Goal: Task Accomplishment & Management: Manage account settings

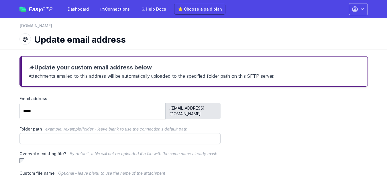
scroll to position [37, 0]
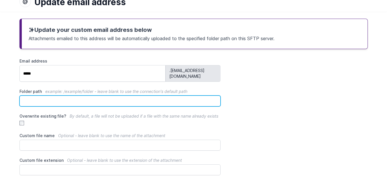
click at [153, 96] on input "Folder path example: /example/folder - leave blank to use the connection's defa…" at bounding box center [119, 100] width 201 height 11
paste input "**********"
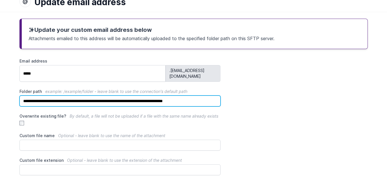
scroll to position [0, 15]
type input "**********"
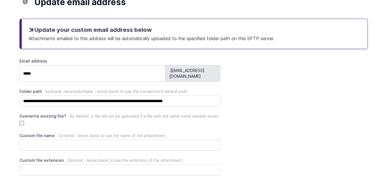
scroll to position [0, 0]
click at [160, 113] on div "Overwrite existing file? By default, a file will not be uploaded if a file with…" at bounding box center [119, 119] width 201 height 13
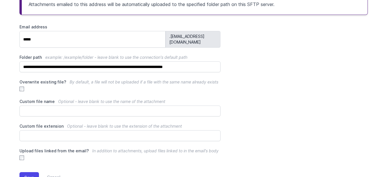
scroll to position [88, 0]
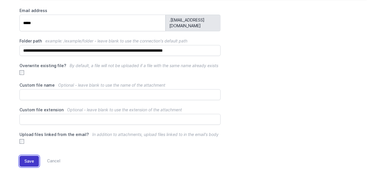
click at [33, 156] on button "Save" at bounding box center [28, 160] width 19 height 11
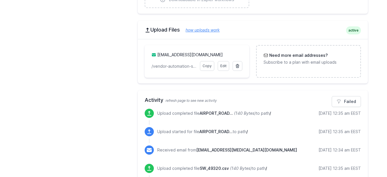
scroll to position [288, 0]
click at [212, 68] on link "Copy" at bounding box center [207, 66] width 14 height 10
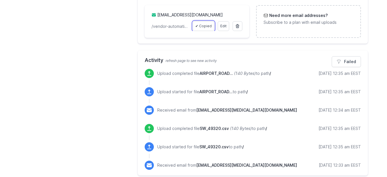
scroll to position [334, 0]
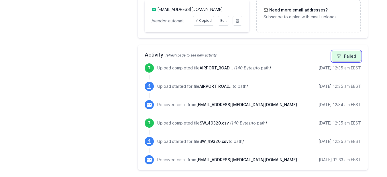
click at [340, 59] on link "Failed" at bounding box center [345, 56] width 29 height 11
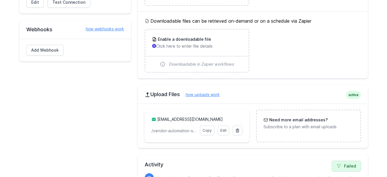
scroll to position [262, 0]
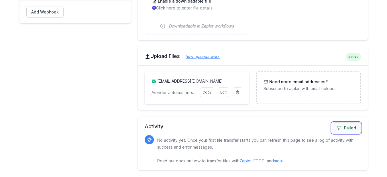
click at [344, 128] on link "Failed" at bounding box center [345, 127] width 29 height 11
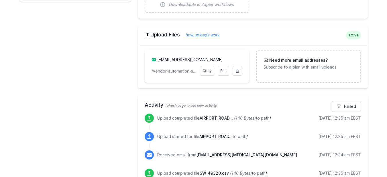
scroll to position [281, 0]
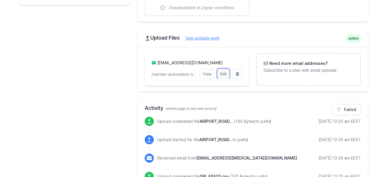
click at [226, 77] on link "Edit" at bounding box center [223, 74] width 11 height 10
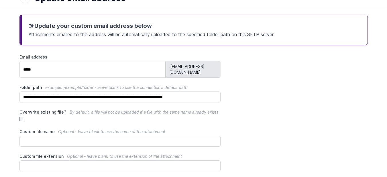
scroll to position [42, 0]
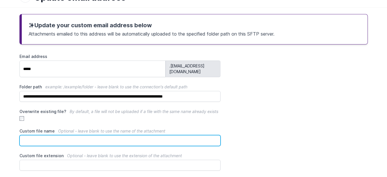
click at [132, 136] on input "Custom file name Optional - leave blank to use the name of the attachment" at bounding box center [119, 140] width 201 height 11
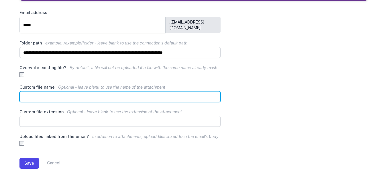
scroll to position [88, 0]
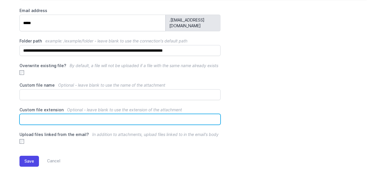
click at [109, 114] on input "Custom file extension Optional - leave blank to use the extension of the attach…" at bounding box center [119, 119] width 201 height 11
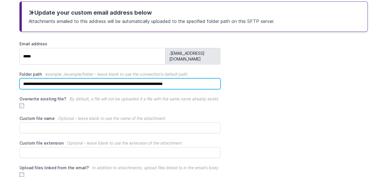
click at [214, 79] on input "**********" at bounding box center [119, 83] width 201 height 11
drag, startPoint x: 215, startPoint y: 79, endPoint x: 7, endPoint y: 83, distance: 208.1
click at [7, 83] on main "**********" at bounding box center [193, 105] width 387 height 221
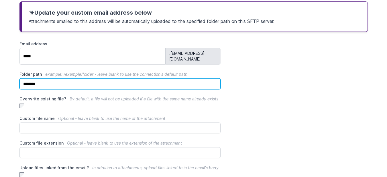
type input "********"
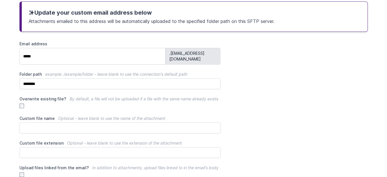
click at [167, 96] on span "By default, a file will not be uploaded if a file with the same name already ex…" at bounding box center [144, 98] width 149 height 5
click at [244, 107] on div "Email address ***** .wcaj5q@upload.easyftp.io Folder path example: /example/fol…" at bounding box center [193, 109] width 348 height 136
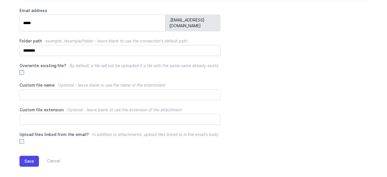
click at [24, 65] on div "Overwrite existing file? By default, a file will not be uploaded if a file with…" at bounding box center [119, 69] width 201 height 13
click at [29, 155] on button "Save" at bounding box center [28, 160] width 19 height 11
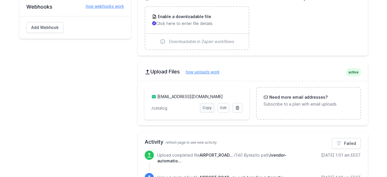
scroll to position [249, 0]
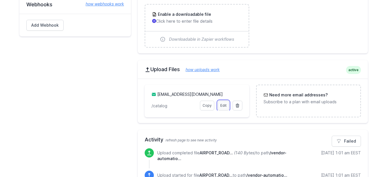
click at [224, 106] on link "Edit" at bounding box center [223, 105] width 11 height 10
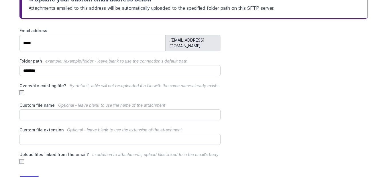
scroll to position [67, 0]
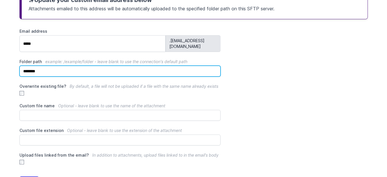
click at [79, 66] on input "********" at bounding box center [119, 71] width 201 height 11
click at [79, 66] on input "Folder path example: /example/folder - leave blank to use the connection's defa…" at bounding box center [119, 71] width 201 height 11
paste input "**********"
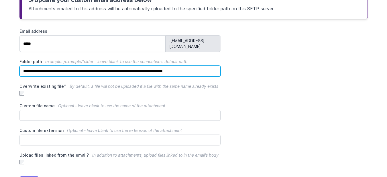
scroll to position [0, 15]
type input "**********"
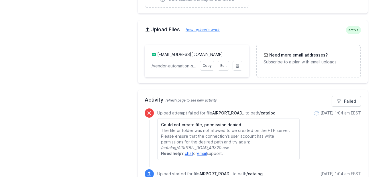
scroll to position [289, 0]
click at [206, 67] on link "Copy" at bounding box center [207, 66] width 14 height 10
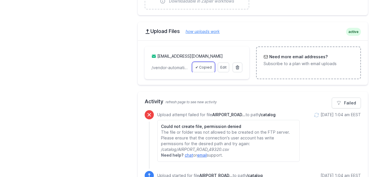
scroll to position [287, 0]
click at [75, 28] on div "SFTP Details active Host [DOMAIN_NAME]:22 Default Upload Path / (root) Edit Tes…" at bounding box center [74, 118] width 111 height 509
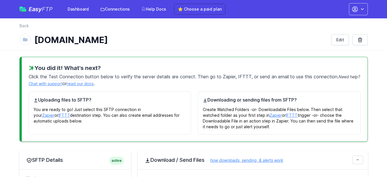
scroll to position [313, 0]
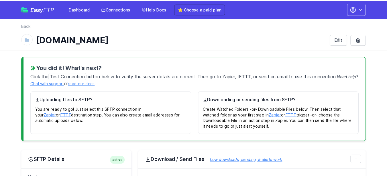
scroll to position [313, 0]
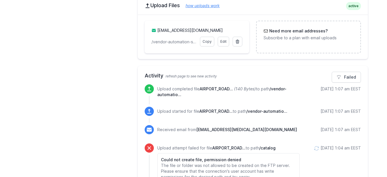
click at [372, 86] on div "You did it! What's next? Click the Test Connection button below to verify the s…" at bounding box center [193, 75] width 366 height 676
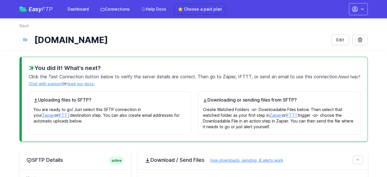
scroll to position [313, 0]
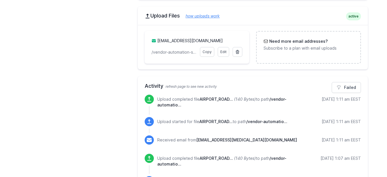
scroll to position [303, 0]
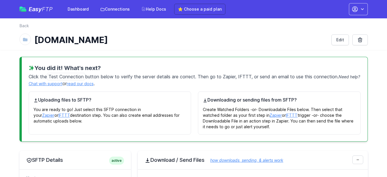
scroll to position [329, 0]
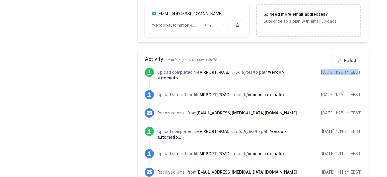
drag, startPoint x: 351, startPoint y: 71, endPoint x: 311, endPoint y: 74, distance: 40.2
click at [311, 73] on div "Upload completed file AIRPORT_ROAD... (66 Bytes) to path /vendor-automatio... 8…" at bounding box center [259, 74] width 204 height 13
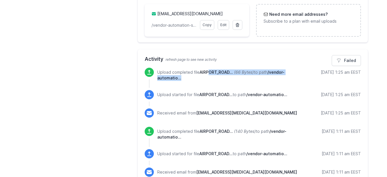
drag, startPoint x: 210, startPoint y: 73, endPoint x: 249, endPoint y: 76, distance: 39.3
click at [249, 76] on p "Upload completed file AIRPORT_ROAD... (66 Bytes) to path /vendor-automatio..." at bounding box center [228, 74] width 142 height 11
click at [232, 81] on div "Upload completed file AIRPORT_ROAD... (66 Bytes) to path /vendor-automatio... 8…" at bounding box center [253, 79] width 216 height 22
drag, startPoint x: 191, startPoint y: 73, endPoint x: 159, endPoint y: 69, distance: 32.0
click at [159, 69] on div "Upload completed file AIRPORT_ROAD... (66 Bytes) to path /vendor-automatio... 8…" at bounding box center [259, 74] width 204 height 13
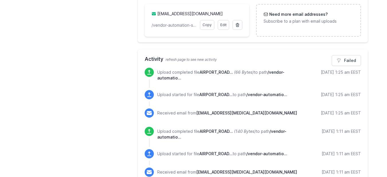
click at [189, 80] on p "Upload completed file AIRPORT_ROAD... (66 Bytes) to path /vendor-automatio..." at bounding box center [228, 74] width 142 height 11
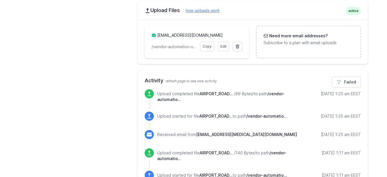
scroll to position [307, 0]
click at [159, 139] on div "Received email from mohamed.mahmoud.412860_ibs.ext@talabat.com" at bounding box center [227, 135] width 140 height 7
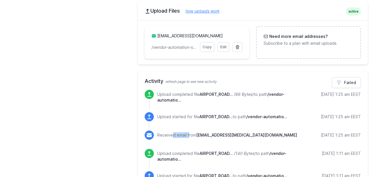
click at [159, 139] on div "Received email from mohamed.mahmoud.412860_ibs.ext@talabat.com" at bounding box center [227, 135] width 140 height 7
click at [160, 120] on div "Upload started for file AIRPORT_ROAD... to path /vendor-automatio..." at bounding box center [222, 117] width 130 height 7
click at [174, 120] on div "Upload started for file AIRPORT_ROAD... to path /vendor-automatio..." at bounding box center [222, 117] width 130 height 7
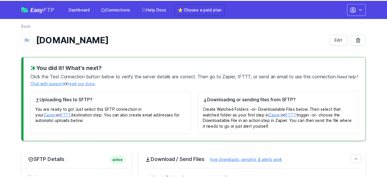
scroll to position [307, 0]
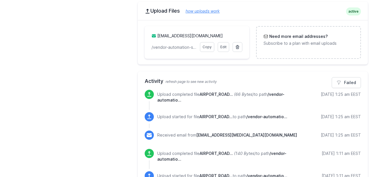
click at [148, 93] on icon at bounding box center [149, 94] width 6 height 6
click at [223, 95] on span "AIRPORT_ROAD..." at bounding box center [216, 94] width 33 height 5
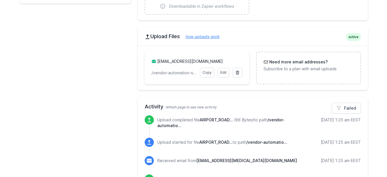
scroll to position [281, 0]
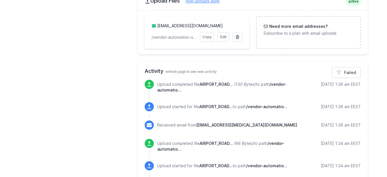
scroll to position [326, 0]
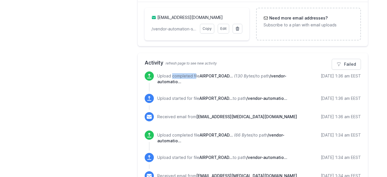
drag, startPoint x: 158, startPoint y: 75, endPoint x: 184, endPoint y: 78, distance: 26.2
click at [184, 78] on p "Upload completed file AIRPORT_ROAD... (130 Bytes) to path /vendor-automatio..." at bounding box center [228, 78] width 142 height 11
